Goal: Find specific page/section: Find specific page/section

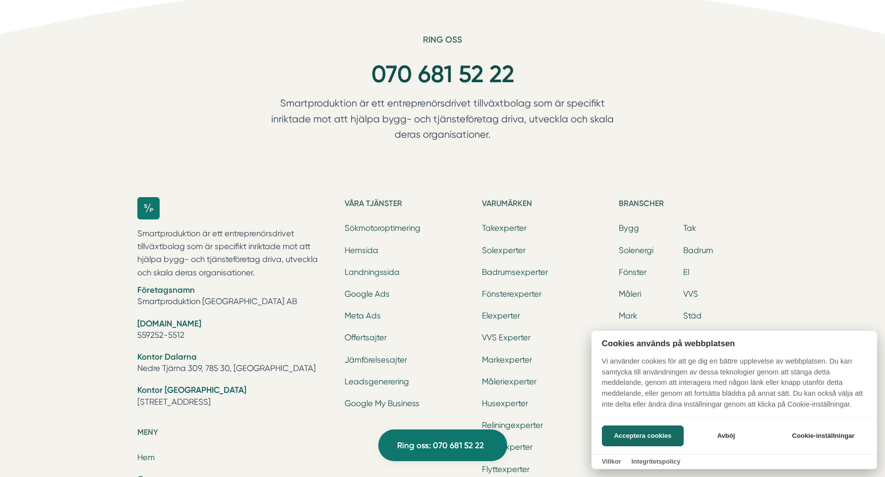
scroll to position [3302, 0]
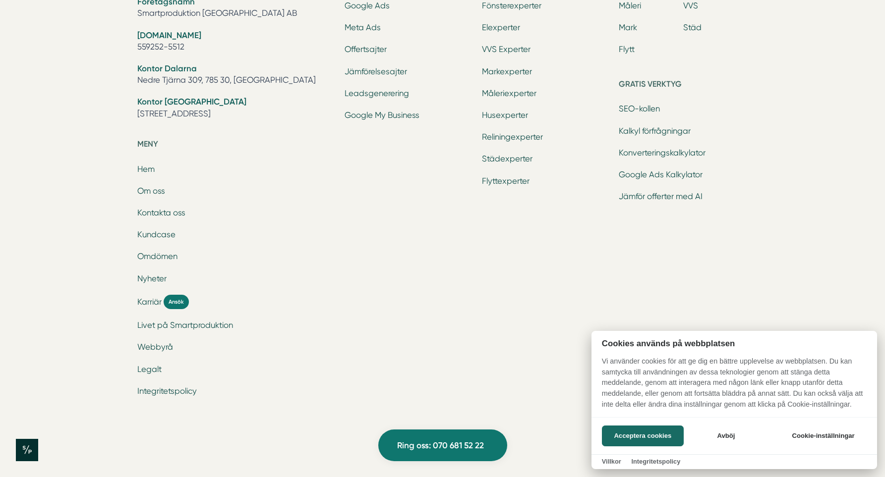
drag, startPoint x: 729, startPoint y: 438, endPoint x: 661, endPoint y: 365, distance: 99.9
click at [728, 438] on button "Avböj" at bounding box center [725, 436] width 79 height 21
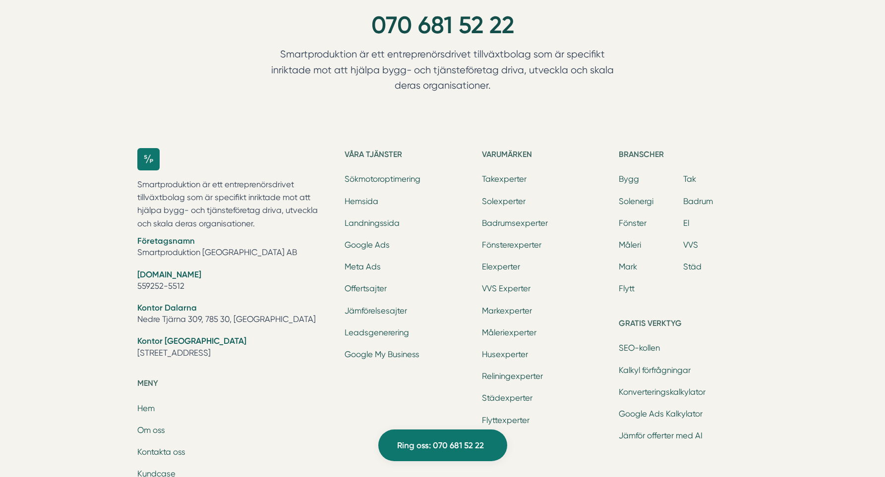
scroll to position [3064, 0]
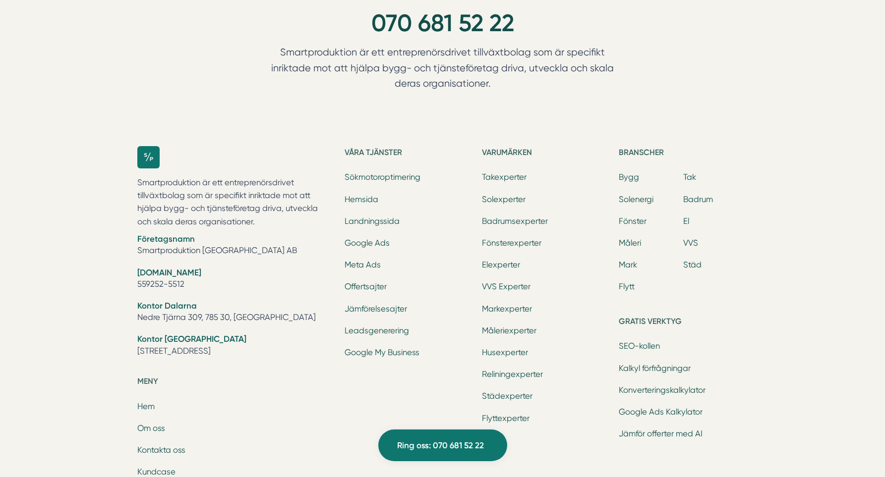
click at [638, 178] on li "Bygg" at bounding box center [651, 178] width 64 height 14
click at [633, 178] on link "Bygg" at bounding box center [629, 176] width 20 height 9
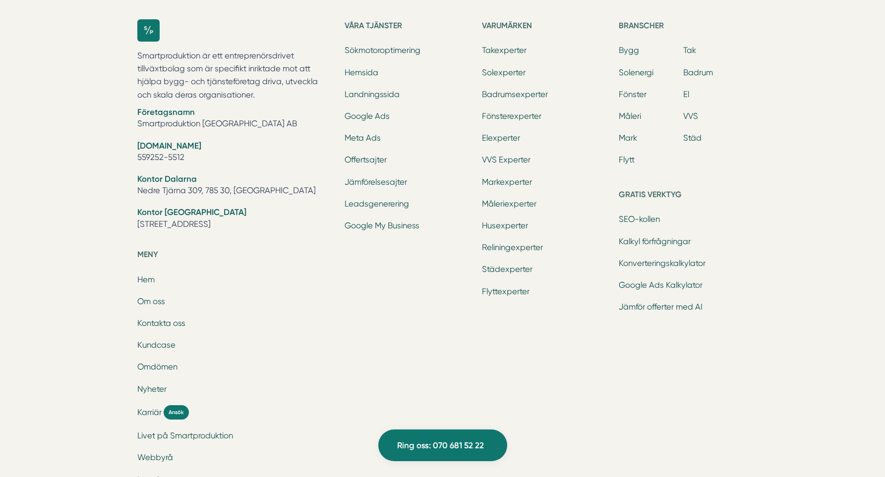
scroll to position [3302, 0]
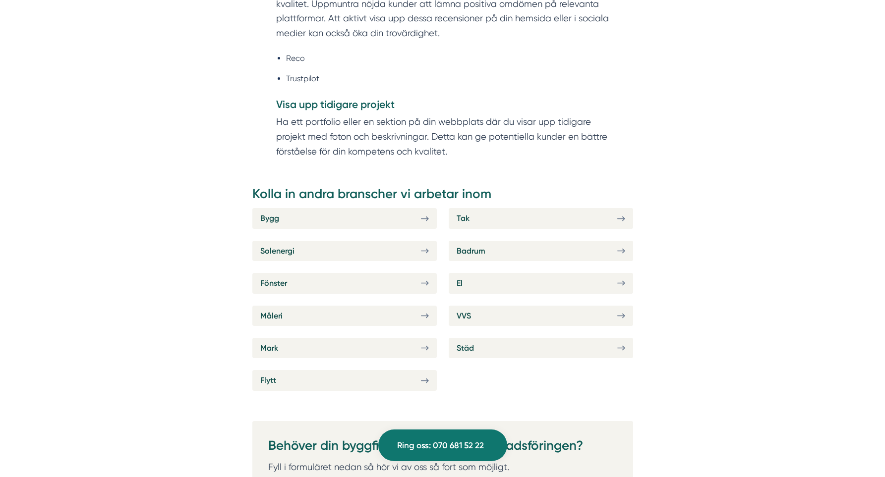
scroll to position [6219, 0]
